Goal: Find specific page/section

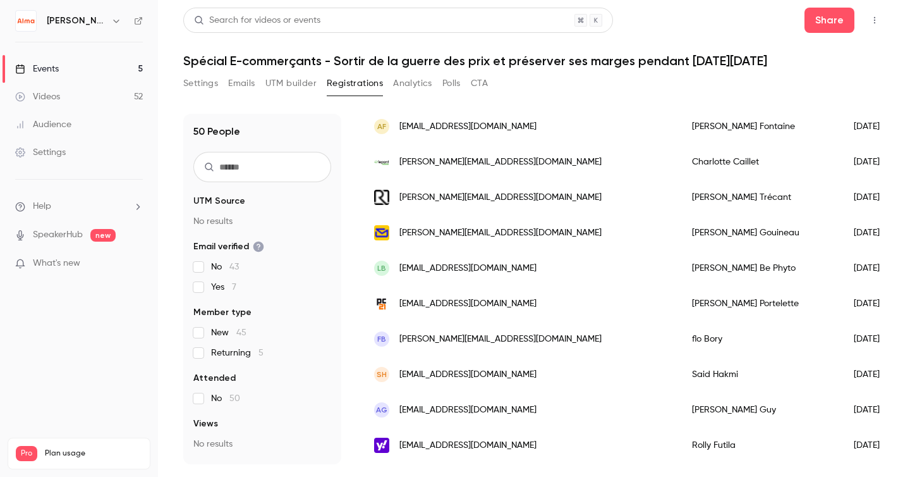
scroll to position [978, 0]
